Goal: Task Accomplishment & Management: Complete application form

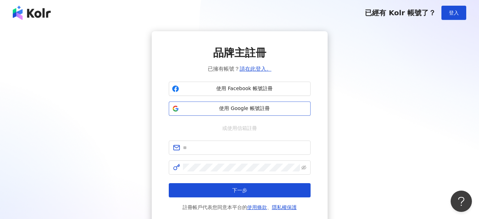
click at [267, 109] on span "使用 Google 帳號註冊" at bounding box center [245, 108] width 126 height 7
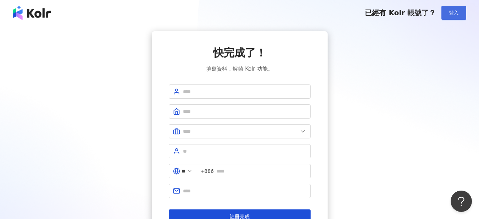
click at [450, 10] on span "登入" at bounding box center [454, 13] width 10 height 6
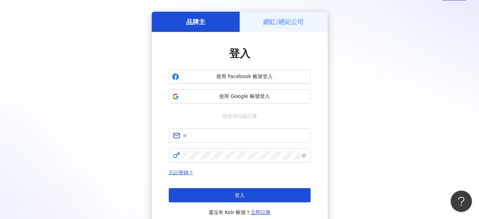
scroll to position [35, 0]
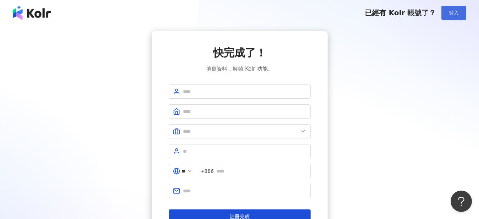
click at [452, 14] on span "登入" at bounding box center [454, 13] width 10 height 6
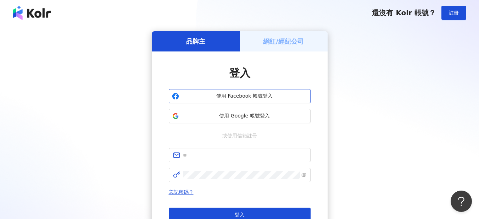
click at [227, 94] on span "使用 Facebook 帳號登入" at bounding box center [245, 96] width 126 height 7
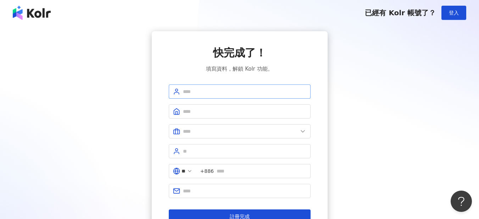
drag, startPoint x: 207, startPoint y: 99, endPoint x: 207, endPoint y: 95, distance: 3.9
click at [207, 98] on form "** +886 註冊完成" at bounding box center [240, 153] width 142 height 139
click at [207, 94] on input "text" at bounding box center [244, 92] width 123 height 8
click at [201, 88] on input "text" at bounding box center [244, 92] width 123 height 8
type input "*"
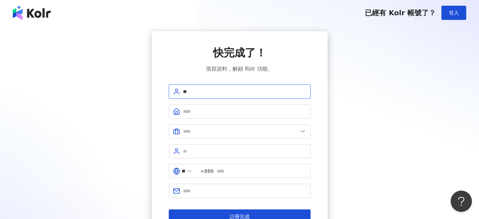
type input "*"
type input "**"
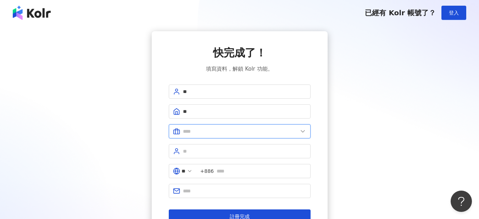
click at [202, 131] on input "text" at bounding box center [240, 131] width 115 height 8
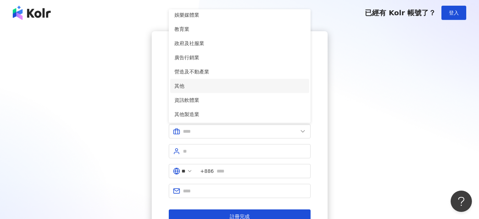
click at [194, 81] on li "其他" at bounding box center [239, 86] width 139 height 14
type input "**"
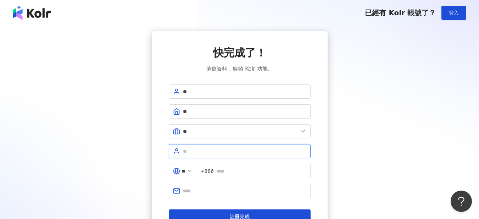
click at [203, 152] on input "text" at bounding box center [244, 151] width 123 height 8
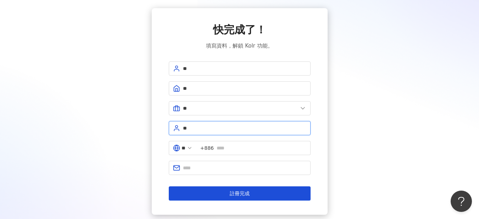
scroll to position [35, 0]
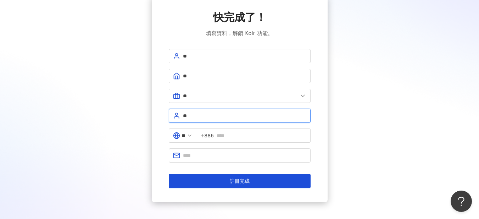
type input "**"
click at [260, 120] on span "**" at bounding box center [240, 115] width 142 height 14
click at [262, 129] on span "+886" at bounding box center [253, 135] width 114 height 14
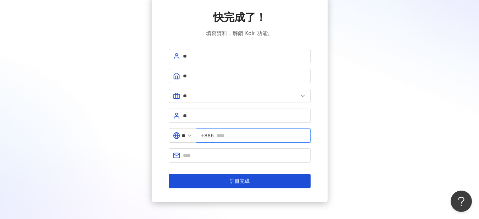
click at [265, 136] on input "text" at bounding box center [262, 136] width 90 height 8
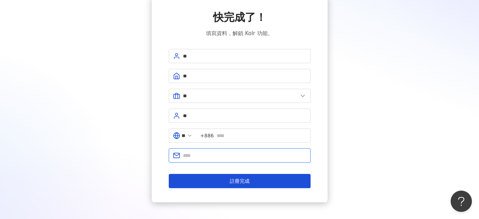
click at [245, 157] on input "text" at bounding box center [244, 155] width 123 height 8
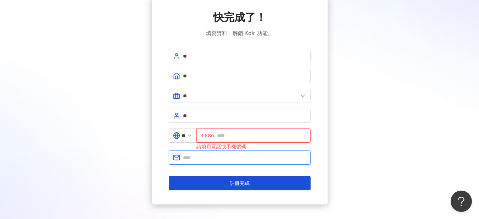
type input "**********"
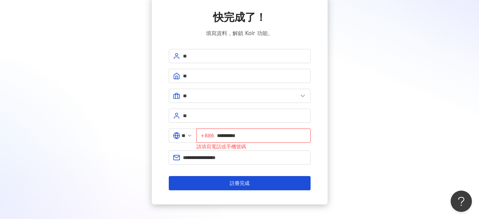
click at [303, 135] on input "**********" at bounding box center [261, 136] width 89 height 8
click at [373, 135] on div "**********" at bounding box center [240, 100] width 462 height 208
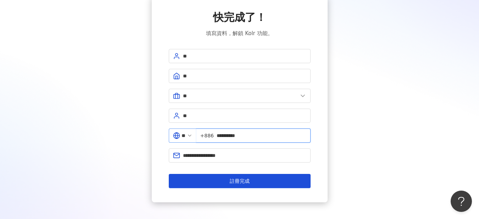
drag, startPoint x: 283, startPoint y: 134, endPoint x: 190, endPoint y: 134, distance: 93.6
click at [190, 134] on div "**********" at bounding box center [240, 138] width 142 height 20
type input "**********"
click at [357, 156] on div "**********" at bounding box center [240, 99] width 462 height 206
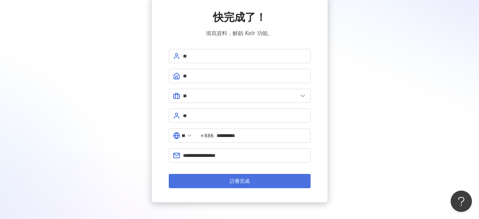
click at [294, 178] on button "註冊完成" at bounding box center [240, 181] width 142 height 14
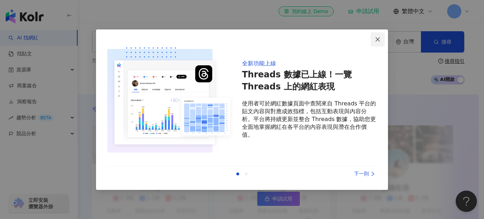
click at [378, 38] on icon "close" at bounding box center [378, 40] width 6 height 6
click at [376, 38] on icon "close" at bounding box center [378, 40] width 6 height 6
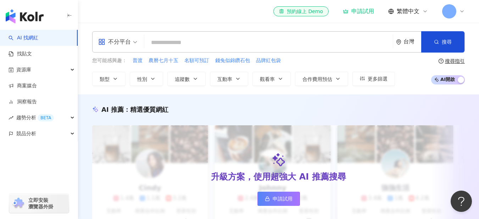
click at [248, 32] on div "不分平台 台灣 搜尋" at bounding box center [278, 41] width 373 height 21
click at [244, 35] on div "不分平台 台灣 搜尋" at bounding box center [278, 41] width 373 height 21
click at [240, 38] on input "search" at bounding box center [268, 42] width 243 height 13
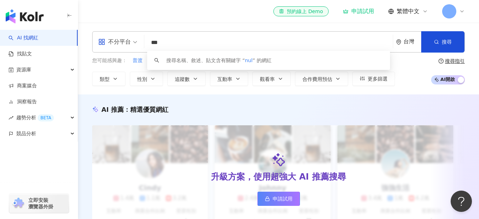
type input "****"
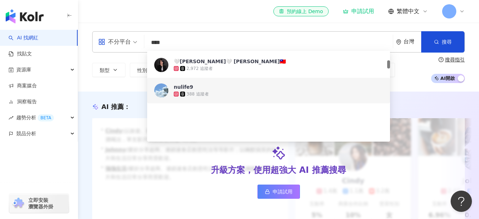
scroll to position [106, 0]
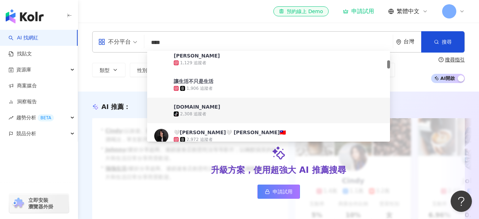
click at [255, 111] on div "tiktok-icon 2,308 追蹤者" at bounding box center [278, 113] width 209 height 7
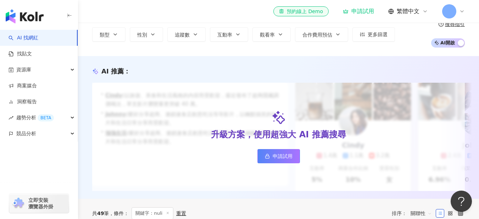
scroll to position [0, 0]
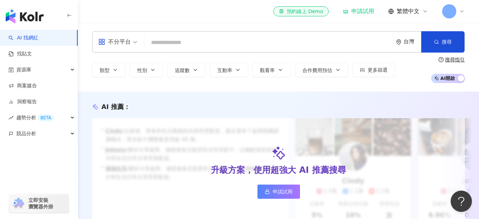
click at [174, 45] on input "search" at bounding box center [268, 42] width 243 height 13
paste input "********"
type input "********"
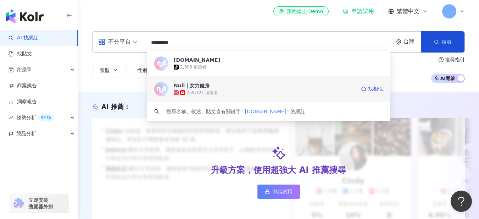
click at [252, 92] on div "259,121 追蹤者" at bounding box center [265, 92] width 182 height 7
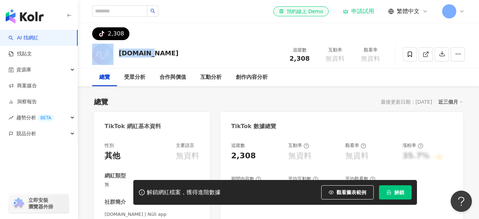
drag, startPoint x: 150, startPoint y: 56, endPoint x: 114, endPoint y: 56, distance: 36.2
click at [114, 56] on div "nuli.app 追蹤數 2,308 互動率 無資料 觀看率 無資料" at bounding box center [278, 54] width 401 height 28
copy div "nuli.app"
click at [173, 74] on div "合作與價值" at bounding box center [173, 77] width 27 height 9
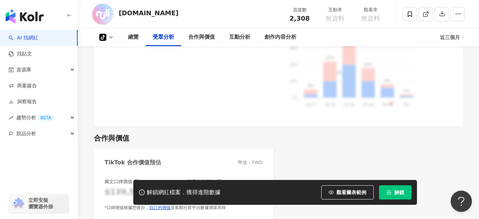
scroll to position [603, 0]
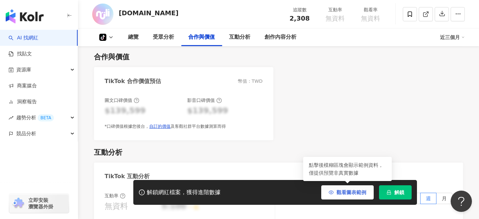
click at [344, 192] on span "觀看圖表範例" at bounding box center [351, 192] width 30 height 6
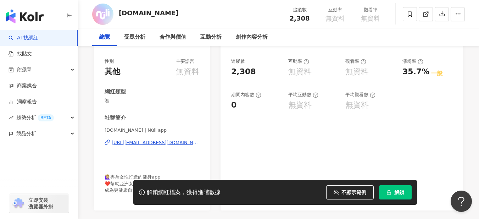
scroll to position [0, 0]
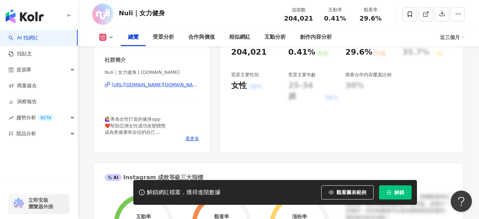
scroll to position [71, 0]
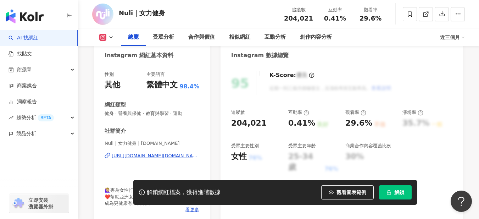
click at [306, 113] on icon at bounding box center [306, 113] width 6 height 6
drag, startPoint x: 364, startPoint y: 113, endPoint x: 352, endPoint y: 113, distance: 12.1
click at [352, 113] on div "觀看率" at bounding box center [355, 112] width 21 height 6
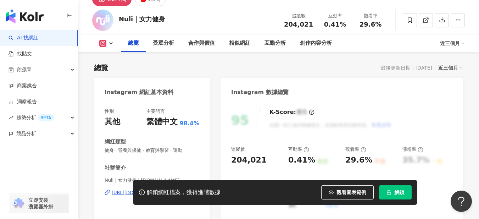
scroll to position [0, 0]
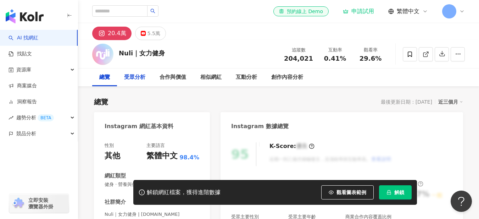
click at [143, 78] on div "受眾分析" at bounding box center [134, 77] width 21 height 9
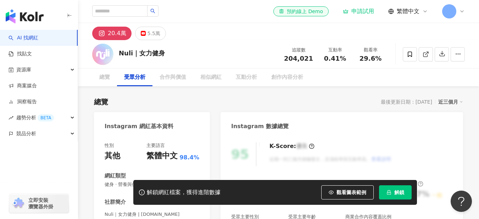
scroll to position [617, 0]
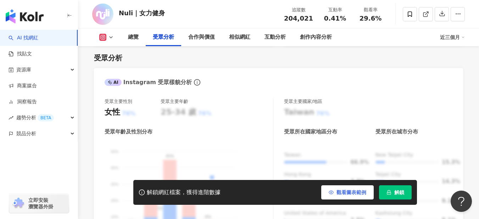
click at [362, 193] on span "觀看圖表範例" at bounding box center [351, 192] width 30 height 6
click at [348, 200] on div "解鎖網紅檔案，獲得進階數據 觀看圖表範例 解鎖" at bounding box center [275, 192] width 284 height 25
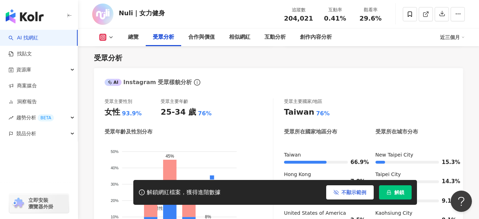
click at [347, 192] on span "不顯示範例" at bounding box center [353, 192] width 25 height 6
click at [341, 191] on span "不顯示範例" at bounding box center [353, 192] width 25 height 6
click at [345, 192] on span "不顯示範例" at bounding box center [353, 192] width 25 height 6
click at [351, 188] on button "不顯示範例" at bounding box center [350, 192] width 48 height 14
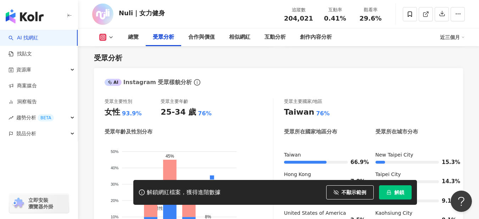
click at [351, 192] on span "不顯示範例" at bounding box center [353, 192] width 25 height 6
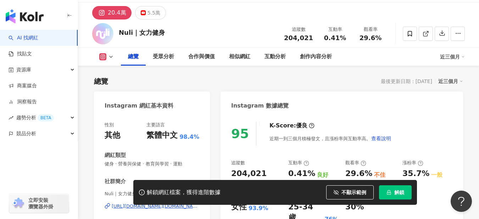
scroll to position [14, 0]
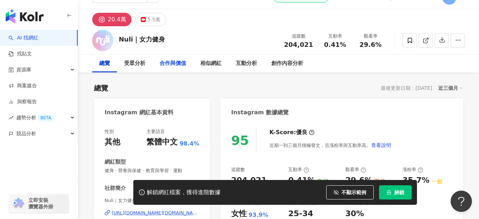
click at [180, 62] on div "合作與價值" at bounding box center [173, 63] width 27 height 9
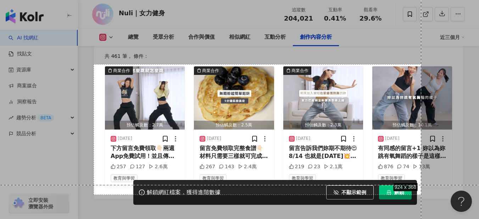
scroll to position [2212, 0]
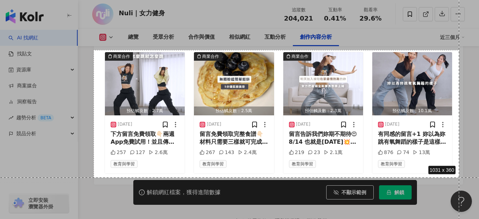
drag, startPoint x: 94, startPoint y: 64, endPoint x: 459, endPoint y: 177, distance: 382.6
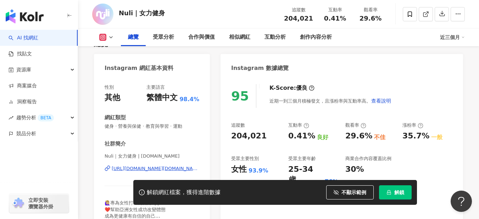
scroll to position [62, 0]
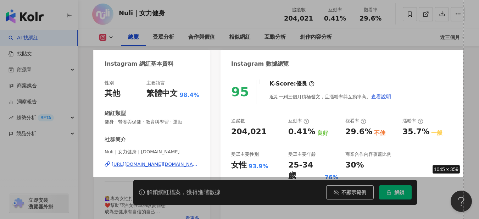
drag, startPoint x: 93, startPoint y: 50, endPoint x: 463, endPoint y: 177, distance: 391.6
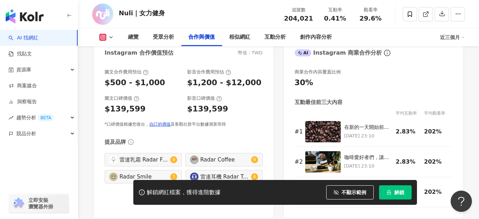
scroll to position [949, 0]
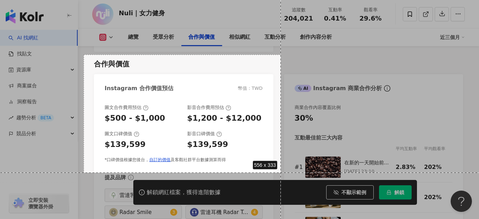
drag, startPoint x: 84, startPoint y: 55, endPoint x: 281, endPoint y: 172, distance: 229.6
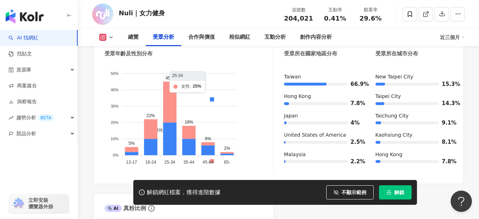
scroll to position [665, 0]
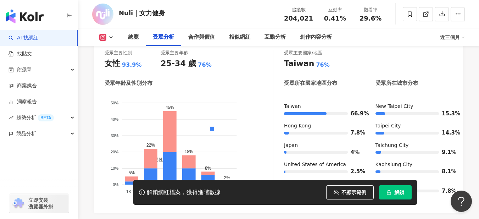
click at [104, 33] on div "總覽 受眾分析 合作與價值 相似網紅 互動分析 創作內容分析 近三個月" at bounding box center [278, 37] width 373 height 18
click at [104, 35] on icon at bounding box center [102, 37] width 7 height 7
click at [251, 66] on div "受眾主要性別 女性 93.9% 受眾主要年齡 25-34 歲 76%" at bounding box center [189, 59] width 168 height 19
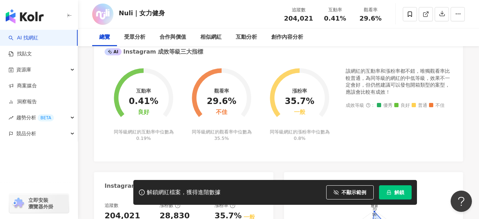
scroll to position [0, 0]
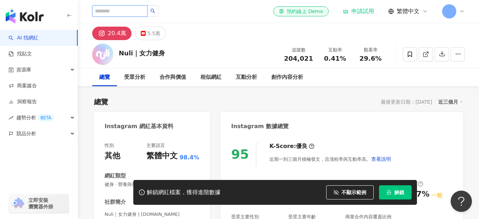
click at [129, 10] on input "search" at bounding box center [119, 10] width 55 height 11
type input "**"
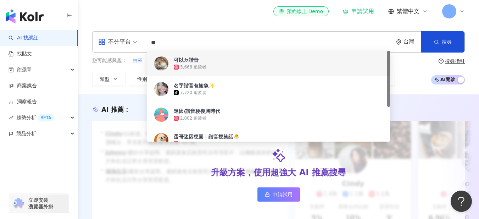
click at [210, 39] on input "**" at bounding box center [268, 42] width 243 height 13
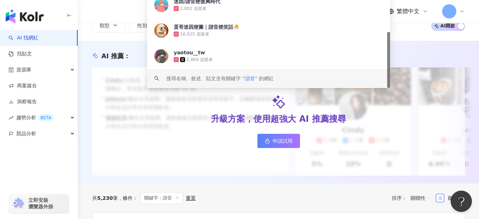
scroll to position [71, 0]
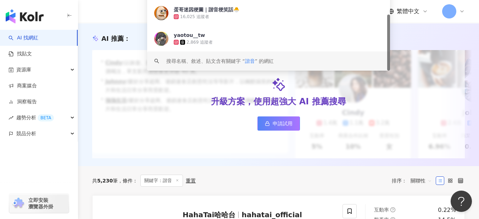
click at [247, 62] on span "諧音" at bounding box center [250, 61] width 10 height 6
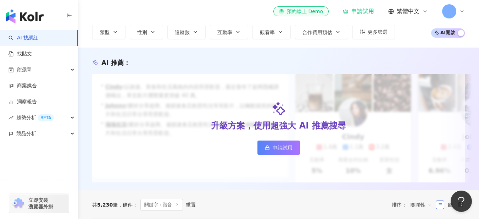
scroll to position [0, 0]
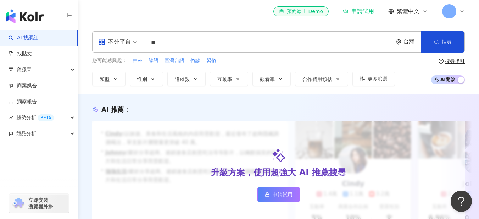
click at [180, 37] on input "**" at bounding box center [268, 42] width 243 height 13
drag, startPoint x: 159, startPoint y: 43, endPoint x: 112, endPoint y: 44, distance: 46.8
click at [112, 43] on div "不分平台 諧音 ** 台灣 搜尋 cac4e720-8153-47c4-8b85-bd9bad276aeb keyword 迷因/諧音梗復興時代 2,002 …" at bounding box center [278, 41] width 373 height 21
type input "*"
type input "***"
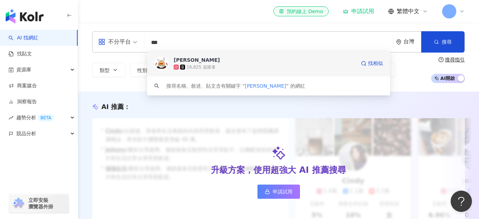
scroll to position [35, 0]
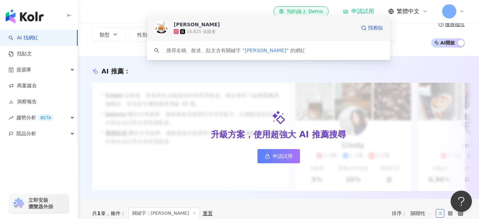
click at [296, 23] on span "吳莎敏" at bounding box center [265, 24] width 182 height 7
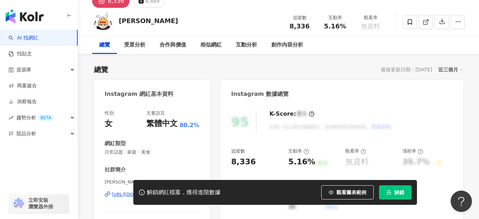
scroll to position [35, 0]
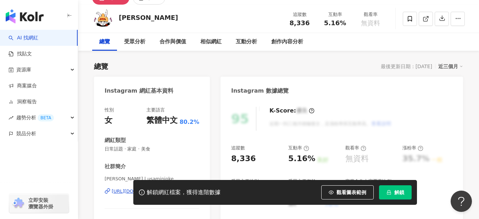
drag, startPoint x: 351, startPoint y: 197, endPoint x: 157, endPoint y: 121, distance: 208.0
click at [351, 195] on button "觀看圖表範例" at bounding box center [347, 192] width 52 height 14
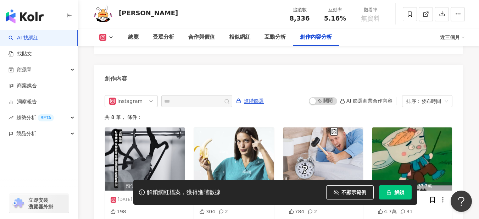
scroll to position [2128, 0]
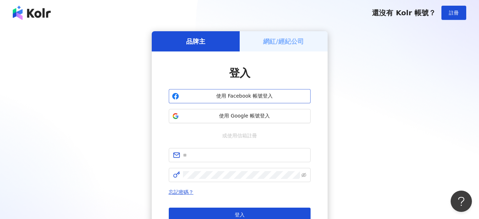
click at [274, 95] on span "使用 Facebook 帳號登入" at bounding box center [245, 96] width 126 height 7
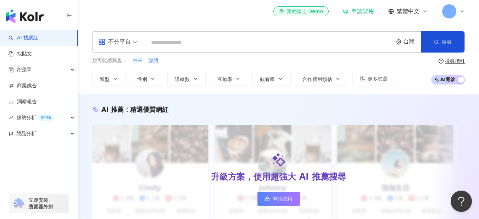
click at [369, 95] on div "AI 推薦 ： 精選優質網紅 升級方案，使用超強大 AI 推薦搜尋 申請試用 Cindy 1.4萬 1.1萬 3.2萬 互動率 5% 商業合作比例 10% 受…" at bounding box center [278, 176] width 401 height 164
click at [305, 42] on input "search" at bounding box center [268, 42] width 243 height 13
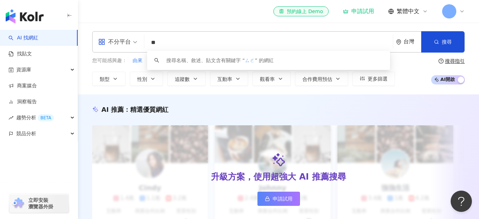
type input "*"
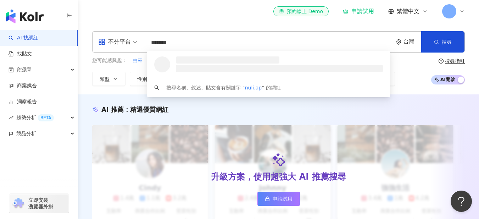
type input "********"
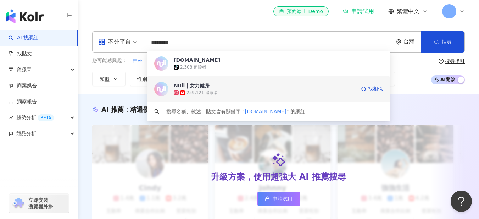
click at [268, 90] on div "259,121 追蹤者" at bounding box center [265, 92] width 182 height 7
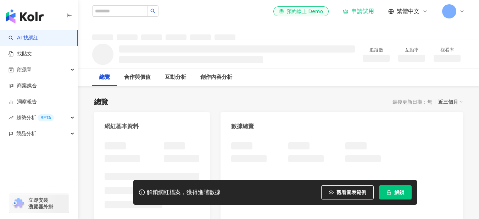
click at [321, 100] on div "總覽 最後更新日期：無 近三個月" at bounding box center [278, 102] width 369 height 10
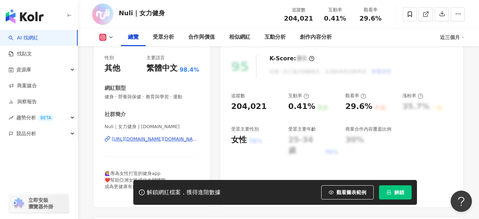
scroll to position [71, 0]
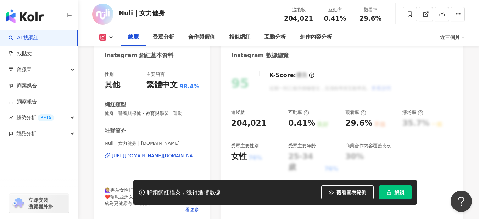
click at [339, 194] on span "觀看圖表範例" at bounding box center [351, 192] width 30 height 6
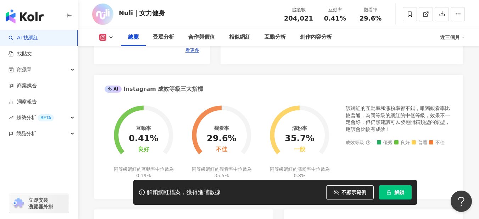
scroll to position [248, 0]
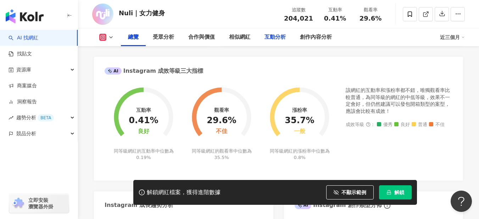
click at [277, 34] on div "互動分析" at bounding box center [274, 37] width 21 height 9
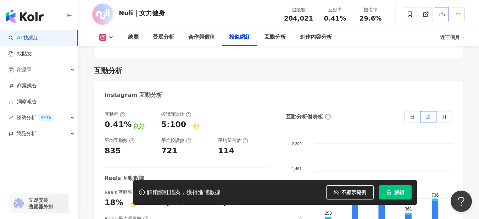
scroll to position [1308, 0]
